Goal: Obtain resource: Download file/media

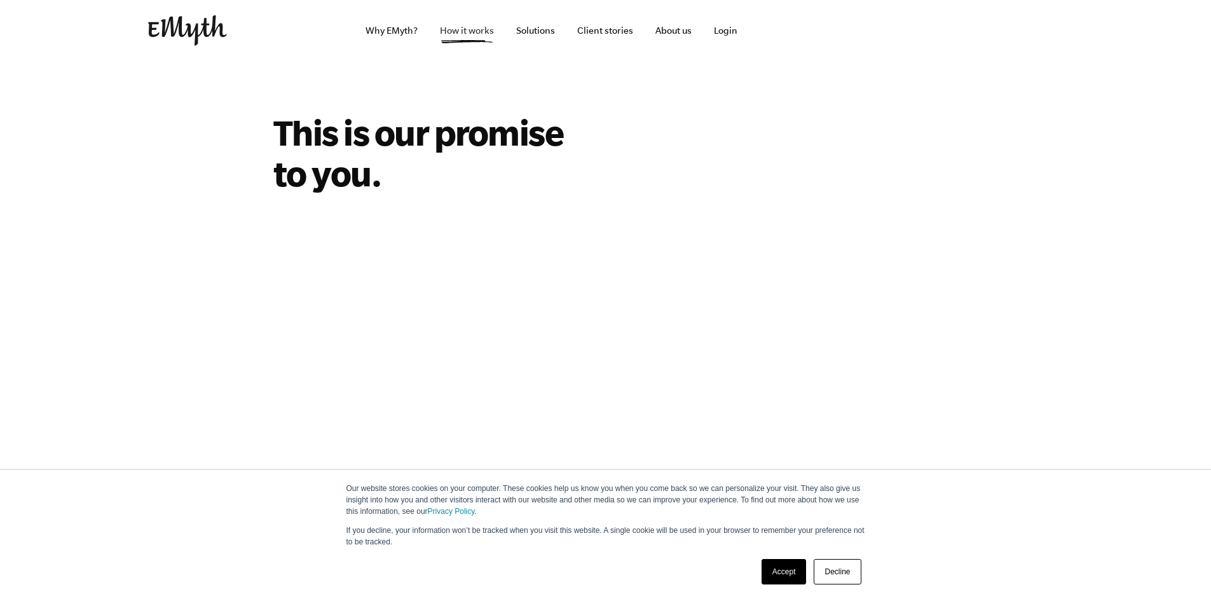
click at [472, 38] on link "How it works" at bounding box center [467, 30] width 74 height 61
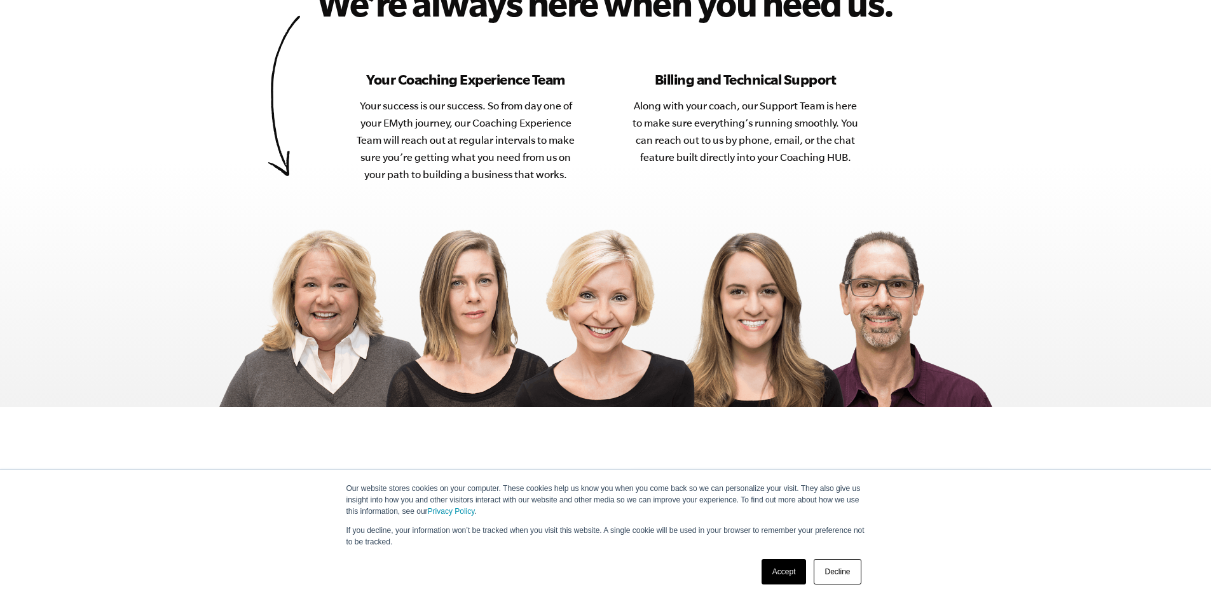
scroll to position [4831, 0]
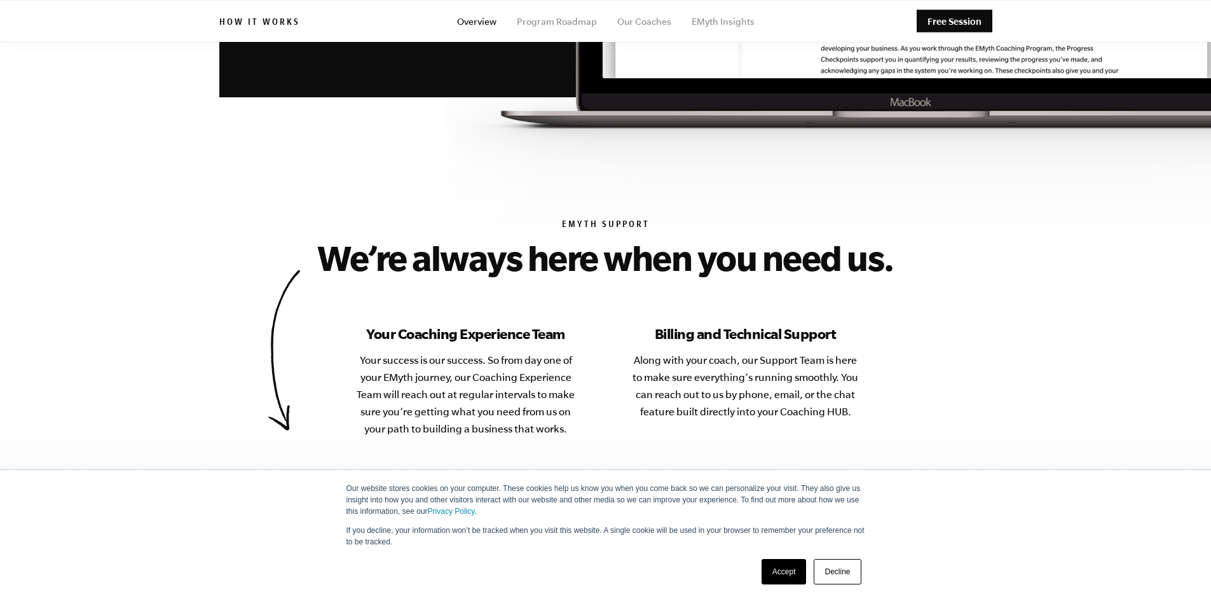
click at [477, 19] on link "Overview" at bounding box center [476, 22] width 39 height 10
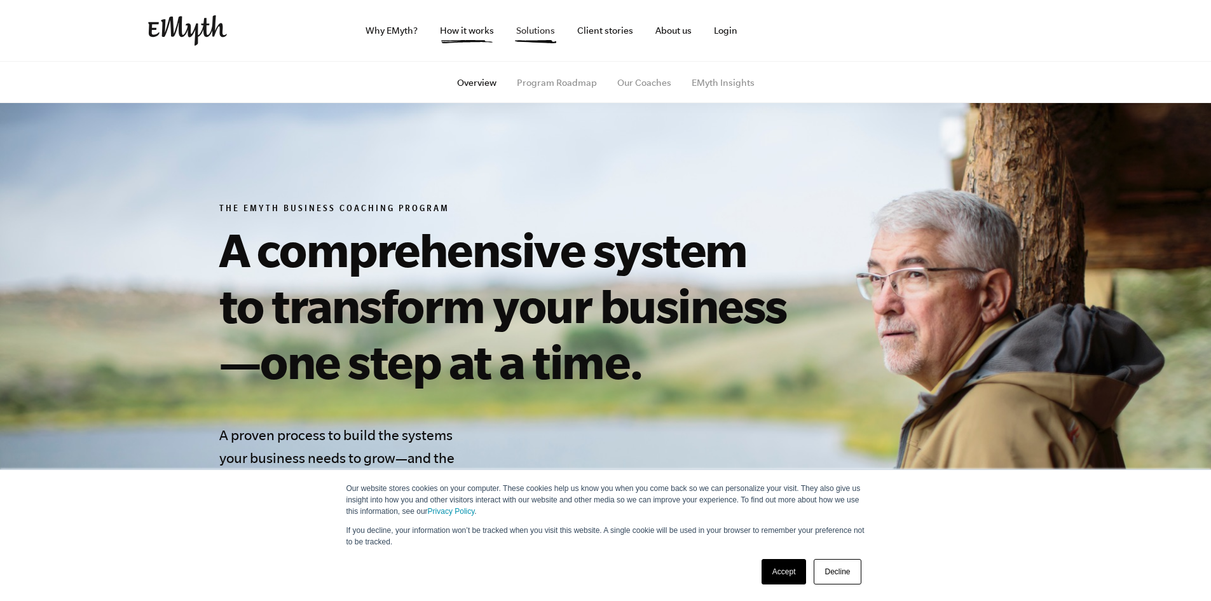
click at [533, 34] on link "Solutions" at bounding box center [535, 30] width 59 height 61
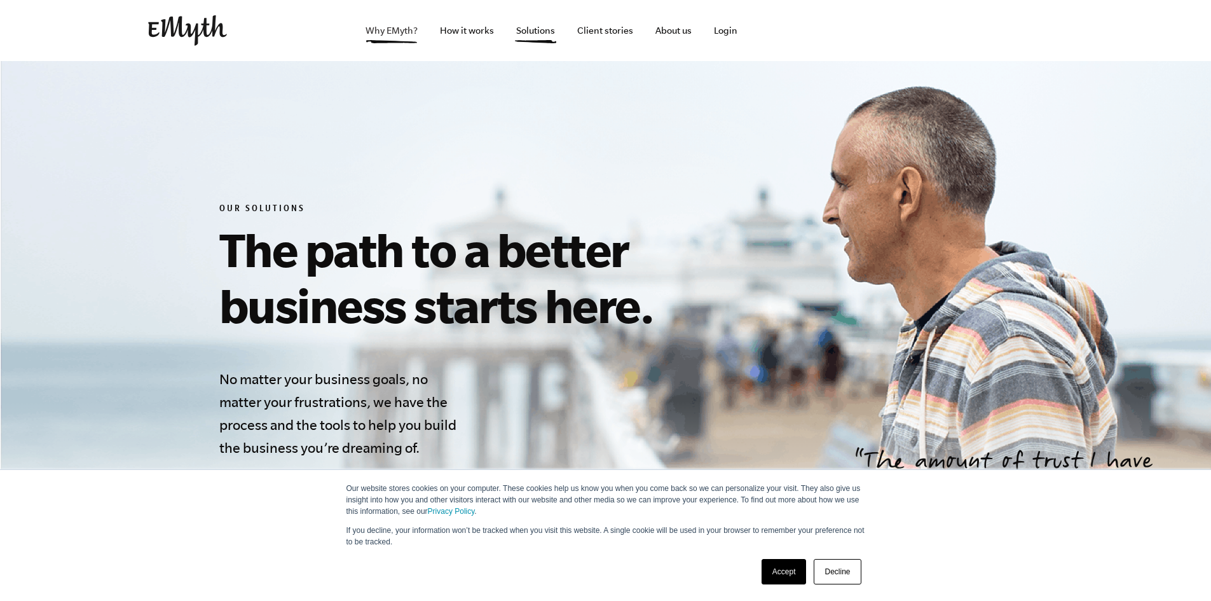
click at [404, 32] on link "Why EMyth?" at bounding box center [391, 30] width 72 height 61
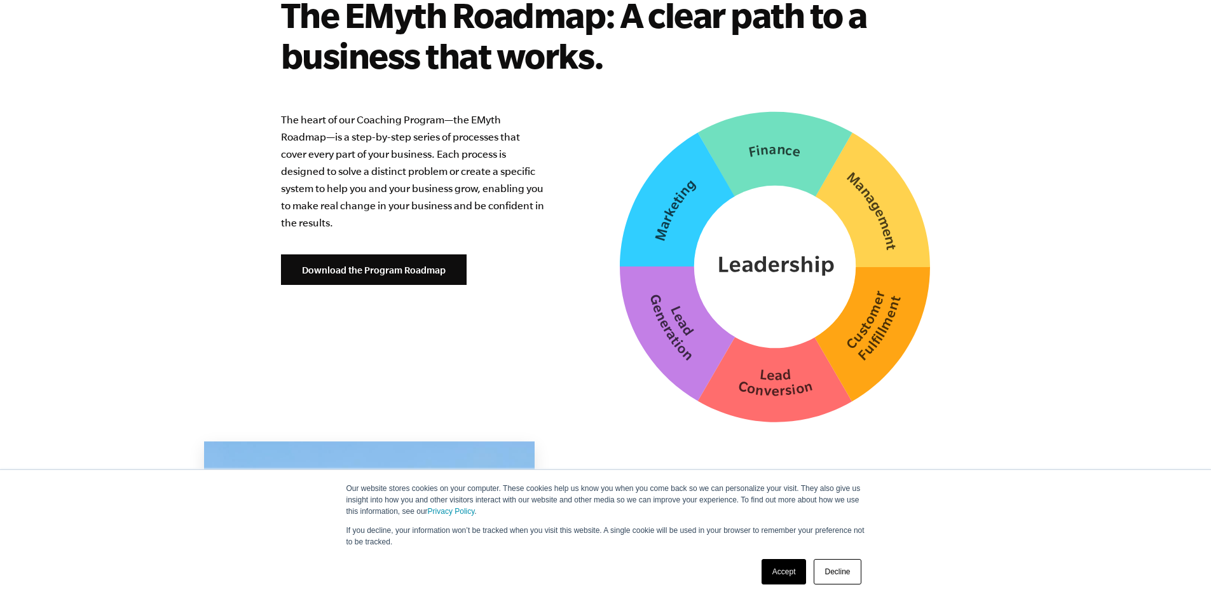
scroll to position [3178, 0]
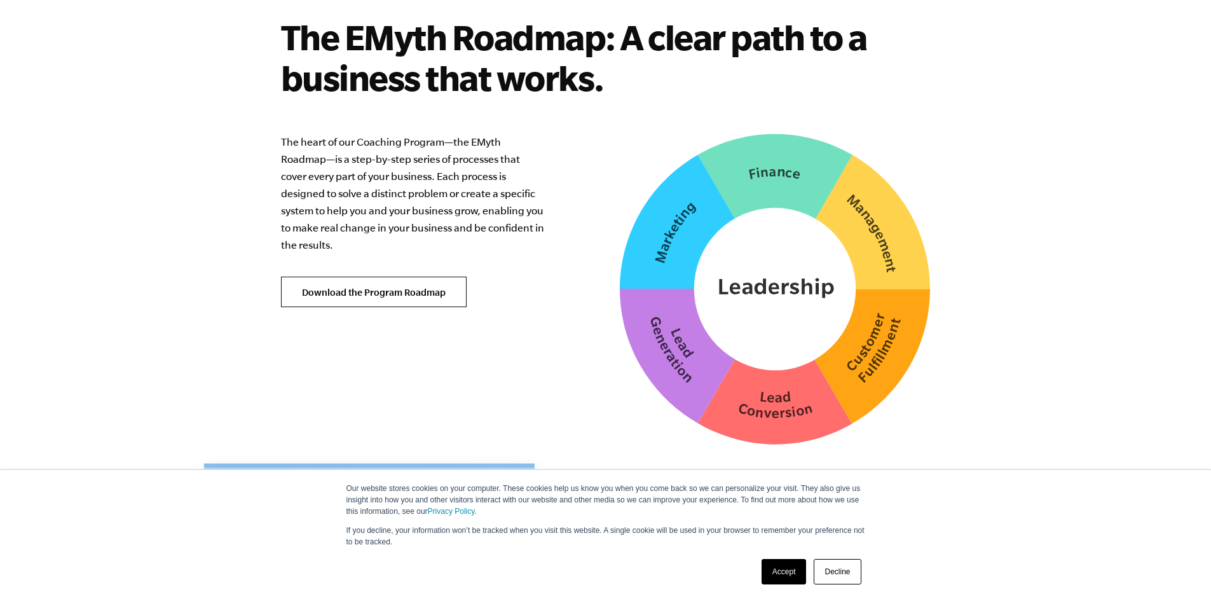
click at [415, 277] on link "Download the Program Roadmap" at bounding box center [374, 292] width 186 height 31
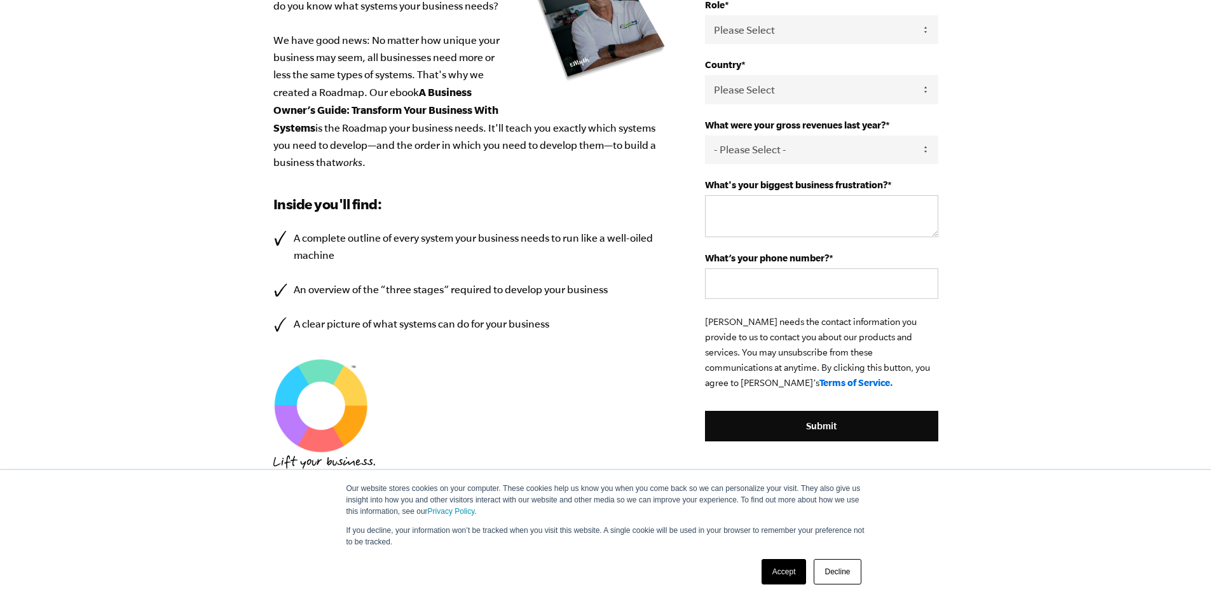
scroll to position [419, 0]
